Goal: Task Accomplishment & Management: Complete application form

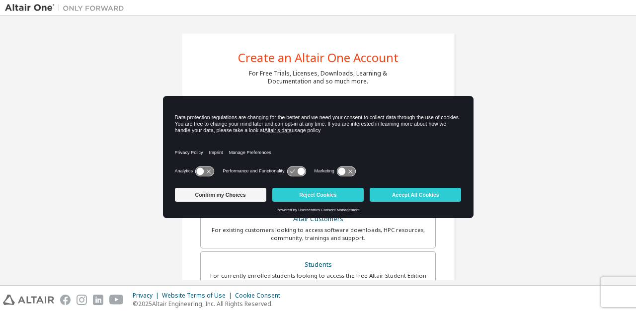
click at [209, 174] on icon at bounding box center [204, 171] width 18 height 9
drag, startPoint x: 301, startPoint y: 177, endPoint x: 294, endPoint y: 171, distance: 8.9
click at [294, 171] on div "Analytics Performance and Functionality Marketing" at bounding box center [318, 174] width 287 height 20
click at [294, 171] on icon at bounding box center [296, 171] width 18 height 9
click at [287, 166] on div "Analytics Performance and Functionality Marketing" at bounding box center [318, 174] width 287 height 20
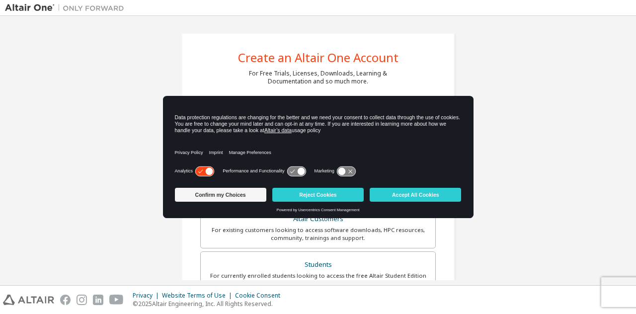
drag, startPoint x: 295, startPoint y: 173, endPoint x: 346, endPoint y: 173, distance: 50.2
click at [346, 173] on div "Analytics Performance and Functionality Marketing" at bounding box center [318, 174] width 287 height 20
click at [346, 173] on icon at bounding box center [346, 171] width 18 height 9
click at [298, 171] on icon at bounding box center [300, 171] width 7 height 7
click at [414, 198] on button "Accept All Cookies" at bounding box center [415, 195] width 91 height 14
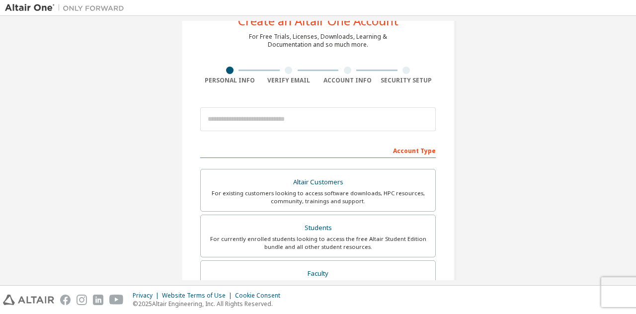
scroll to position [57, 0]
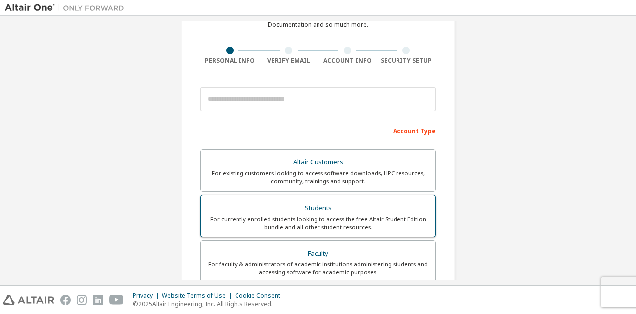
click at [366, 221] on div "For currently enrolled students looking to access the free Altair Student Editi…" at bounding box center [318, 223] width 223 height 16
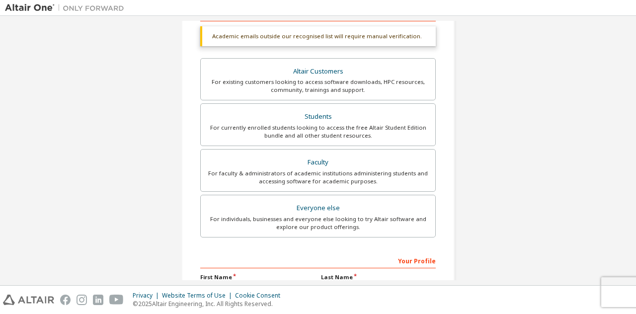
scroll to position [184, 0]
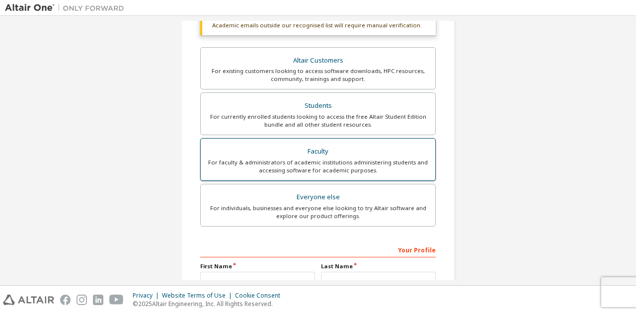
click at [347, 168] on div "For faculty & administrators of academic institutions administering students an…" at bounding box center [318, 167] width 223 height 16
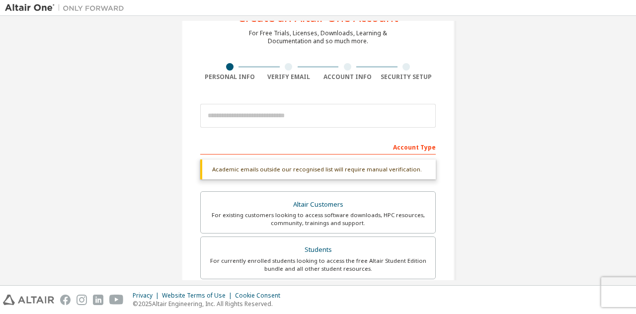
scroll to position [38, 0]
click at [328, 115] on input "email" at bounding box center [318, 116] width 236 height 24
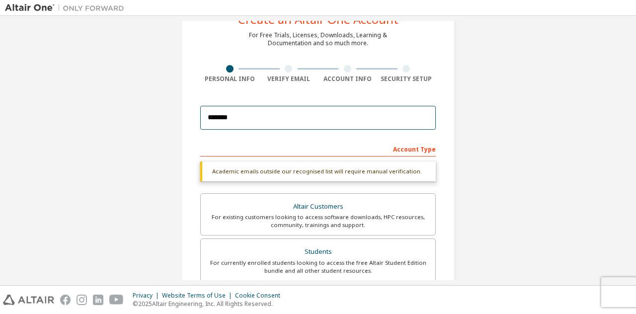
type input "**********"
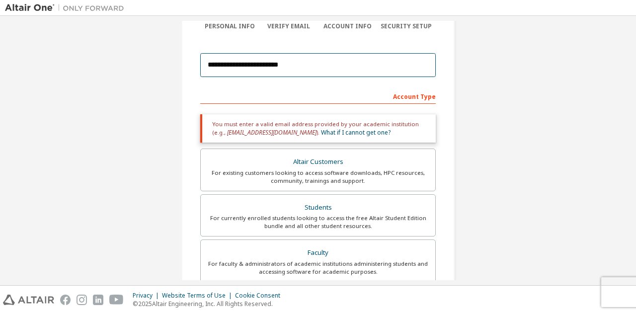
scroll to position [94, 0]
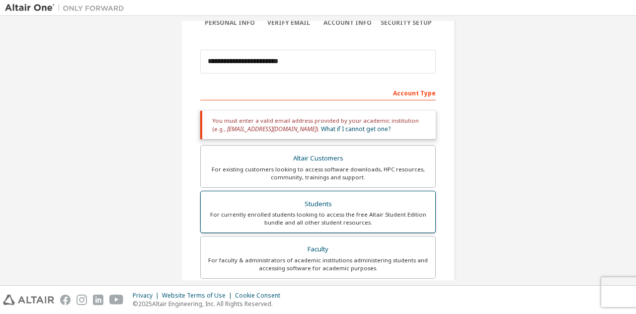
click at [342, 205] on div "Students" at bounding box center [318, 204] width 223 height 14
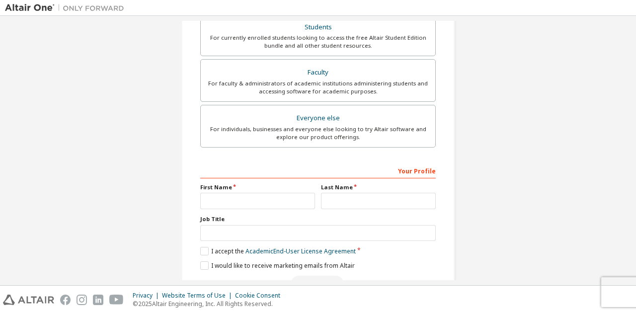
scroll to position [298, 0]
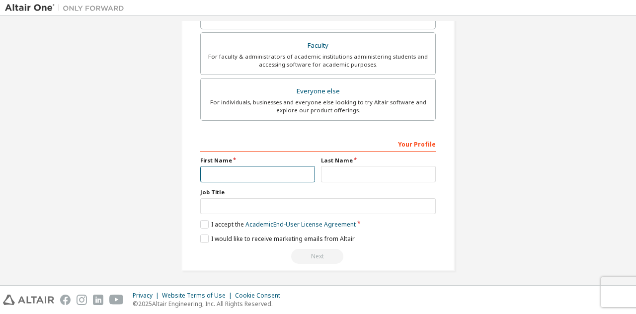
click at [262, 172] on input "text" at bounding box center [257, 174] width 115 height 16
type input "******"
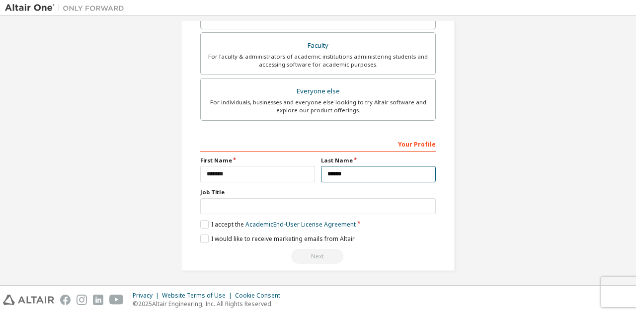
type input "******"
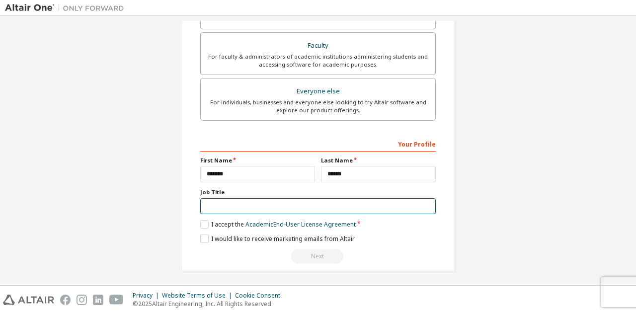
click at [292, 205] on input "text" at bounding box center [318, 206] width 236 height 16
type input "*******"
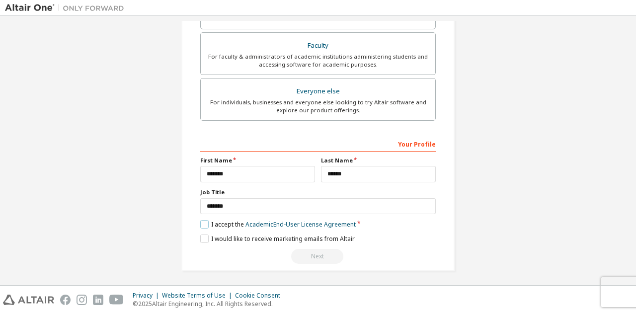
click at [200, 226] on label "I accept the Academic End-User License Agreement" at bounding box center [278, 224] width 156 height 8
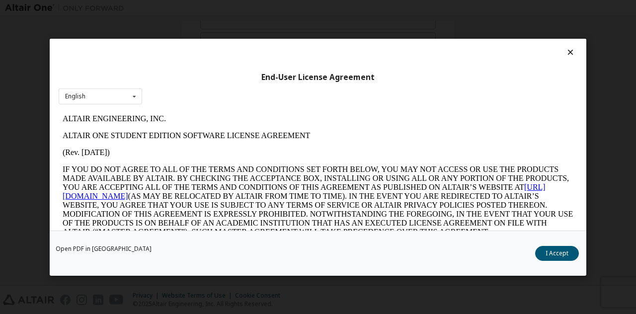
scroll to position [0, 0]
click at [559, 257] on button "I Accept" at bounding box center [558, 253] width 44 height 15
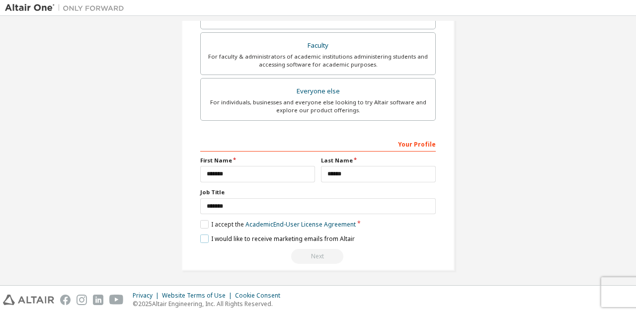
click at [200, 236] on label "I would like to receive marketing emails from Altair" at bounding box center [277, 239] width 155 height 8
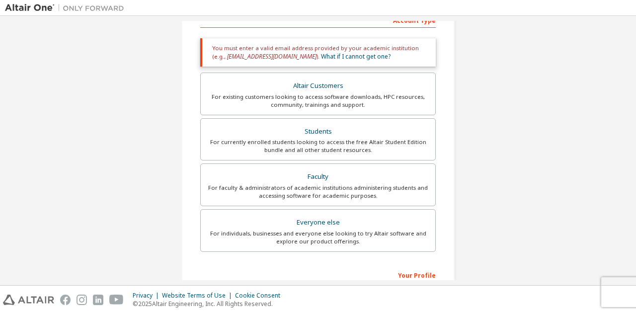
scroll to position [163, 0]
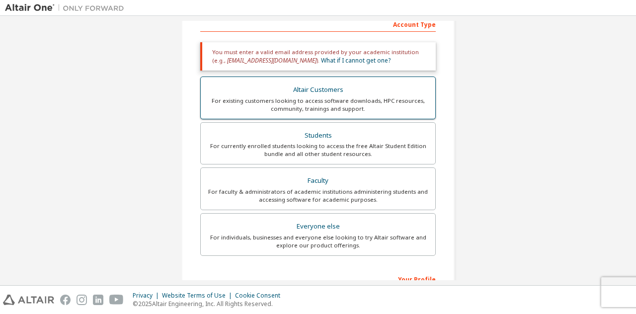
click at [332, 97] on div "For existing customers looking to access software downloads, HPC resources, com…" at bounding box center [318, 105] width 223 height 16
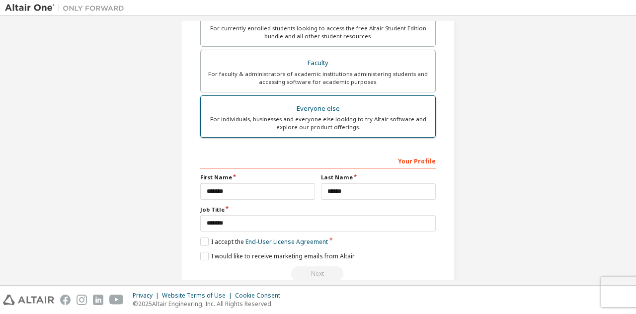
click at [384, 108] on div "Everyone else" at bounding box center [318, 109] width 223 height 14
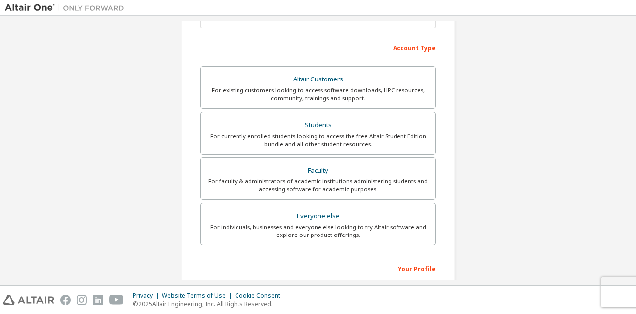
scroll to position [141, 0]
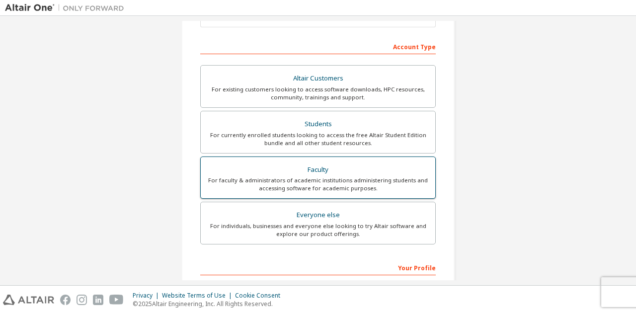
click at [364, 181] on div "For faculty & administrators of academic institutions administering students an…" at bounding box center [318, 185] width 223 height 16
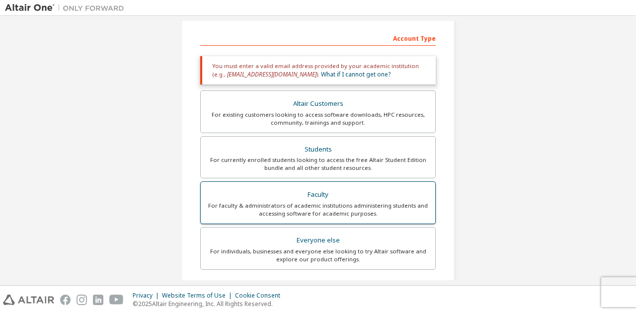
scroll to position [149, 0]
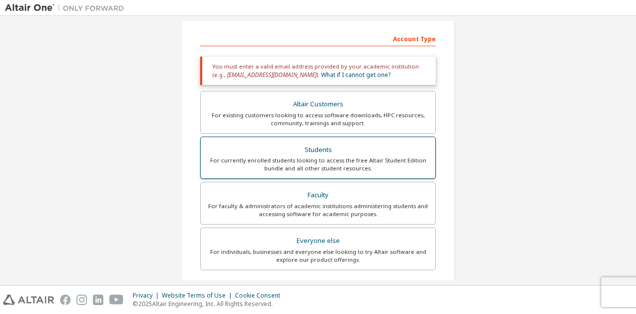
click at [364, 160] on div "For currently enrolled students looking to access the free Altair Student Editi…" at bounding box center [318, 165] width 223 height 16
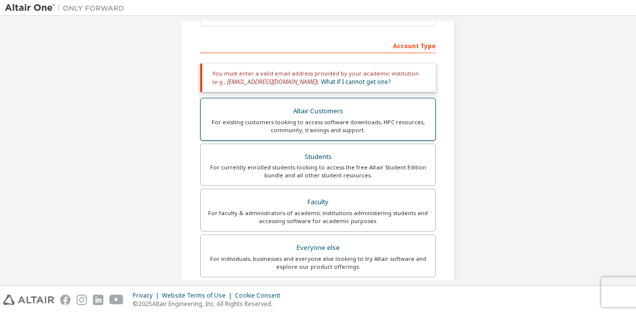
click at [369, 134] on label "Altair Customers For existing customers looking to access software downloads, H…" at bounding box center [318, 119] width 236 height 43
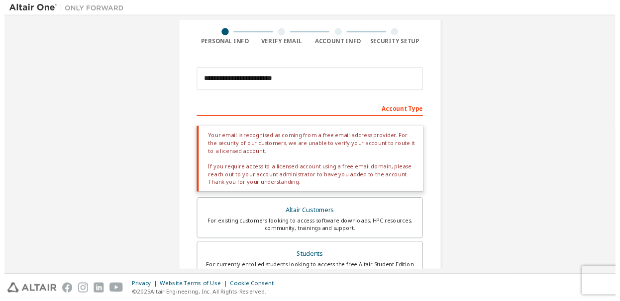
scroll to position [0, 0]
